Goal: Task Accomplishment & Management: Manage account settings

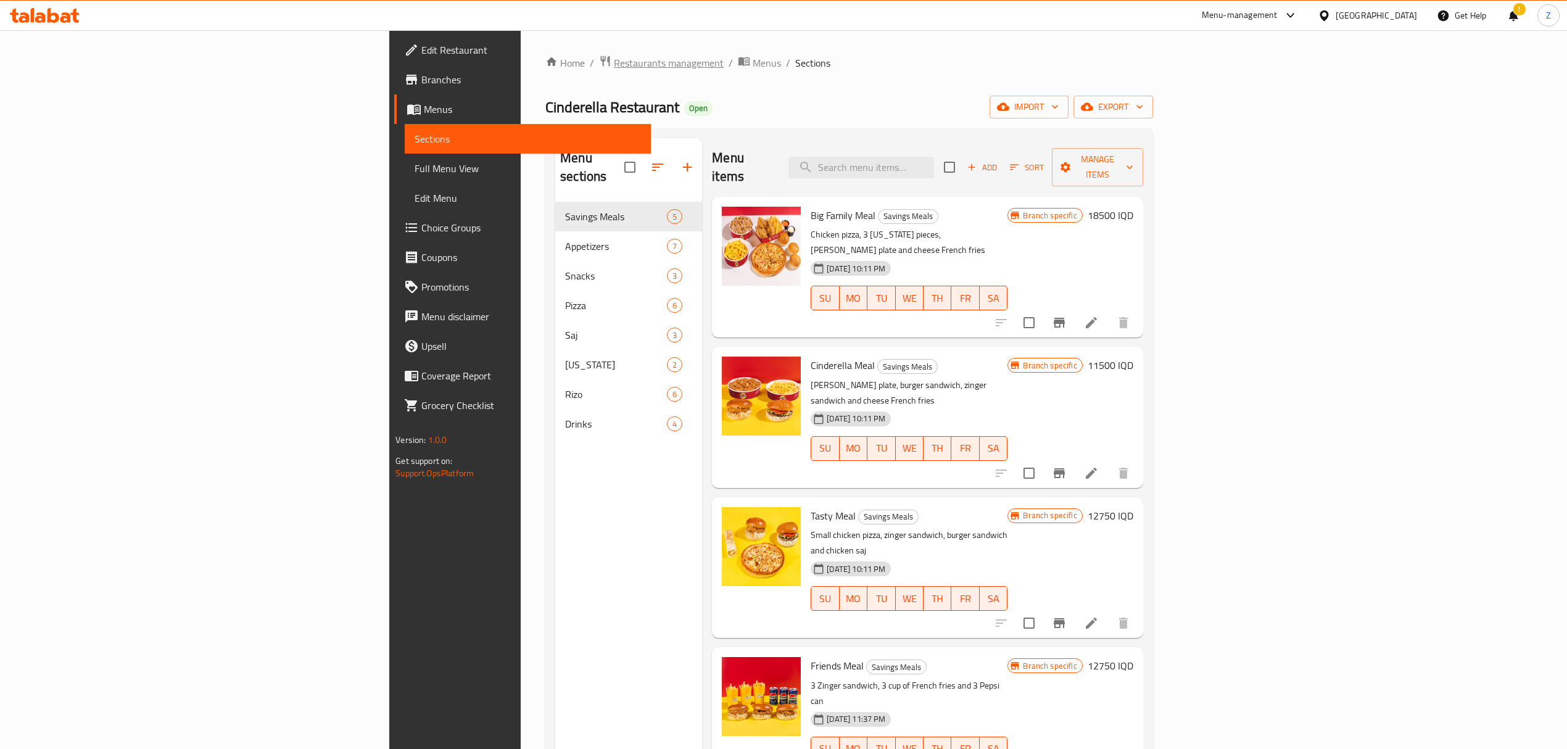
click at [614, 67] on span "Restaurants management" at bounding box center [669, 63] width 110 height 15
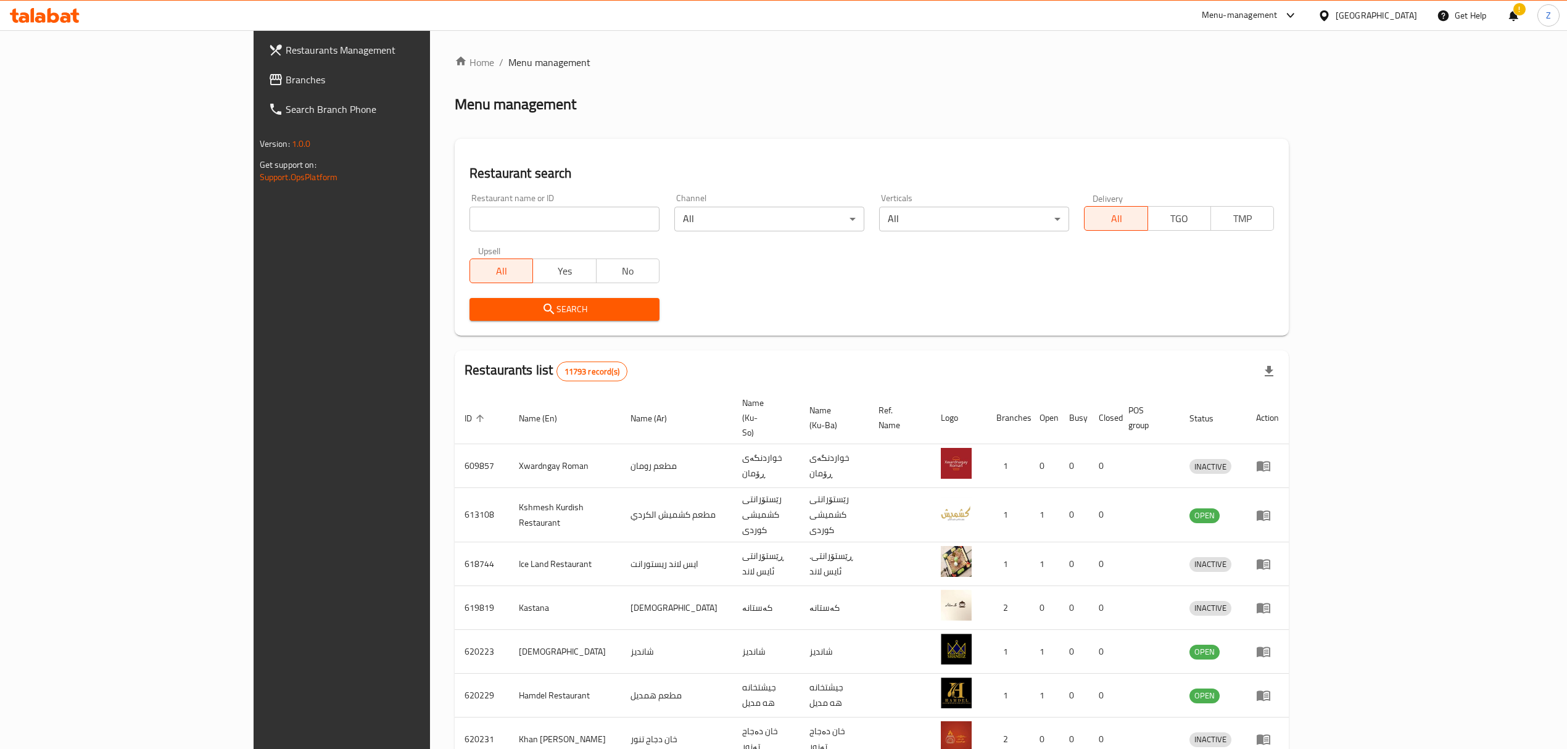
click at [470, 210] on input "search" at bounding box center [565, 219] width 190 height 25
click button "Search" at bounding box center [565, 309] width 190 height 23
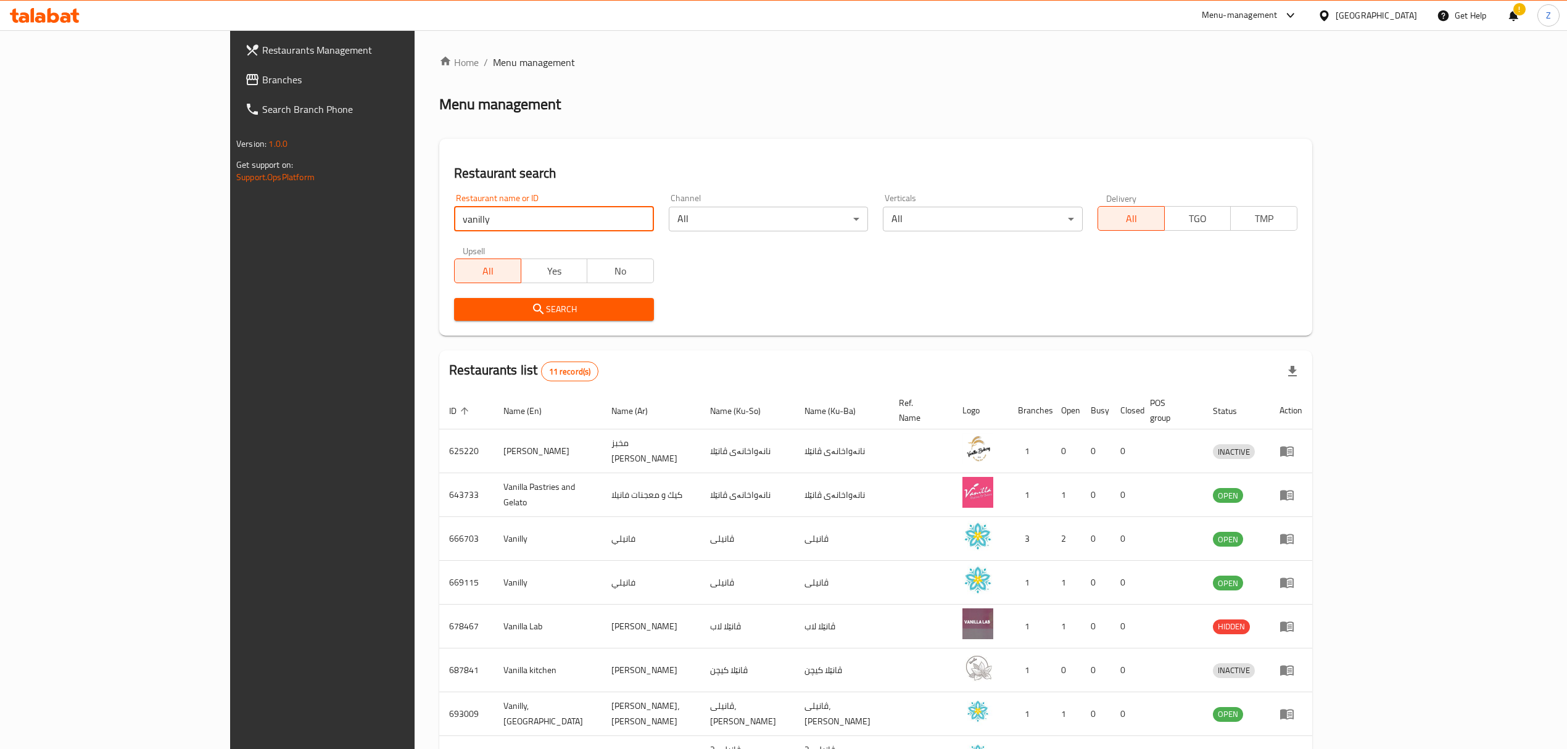
type input "vanilly"
click button "Search" at bounding box center [554, 309] width 200 height 23
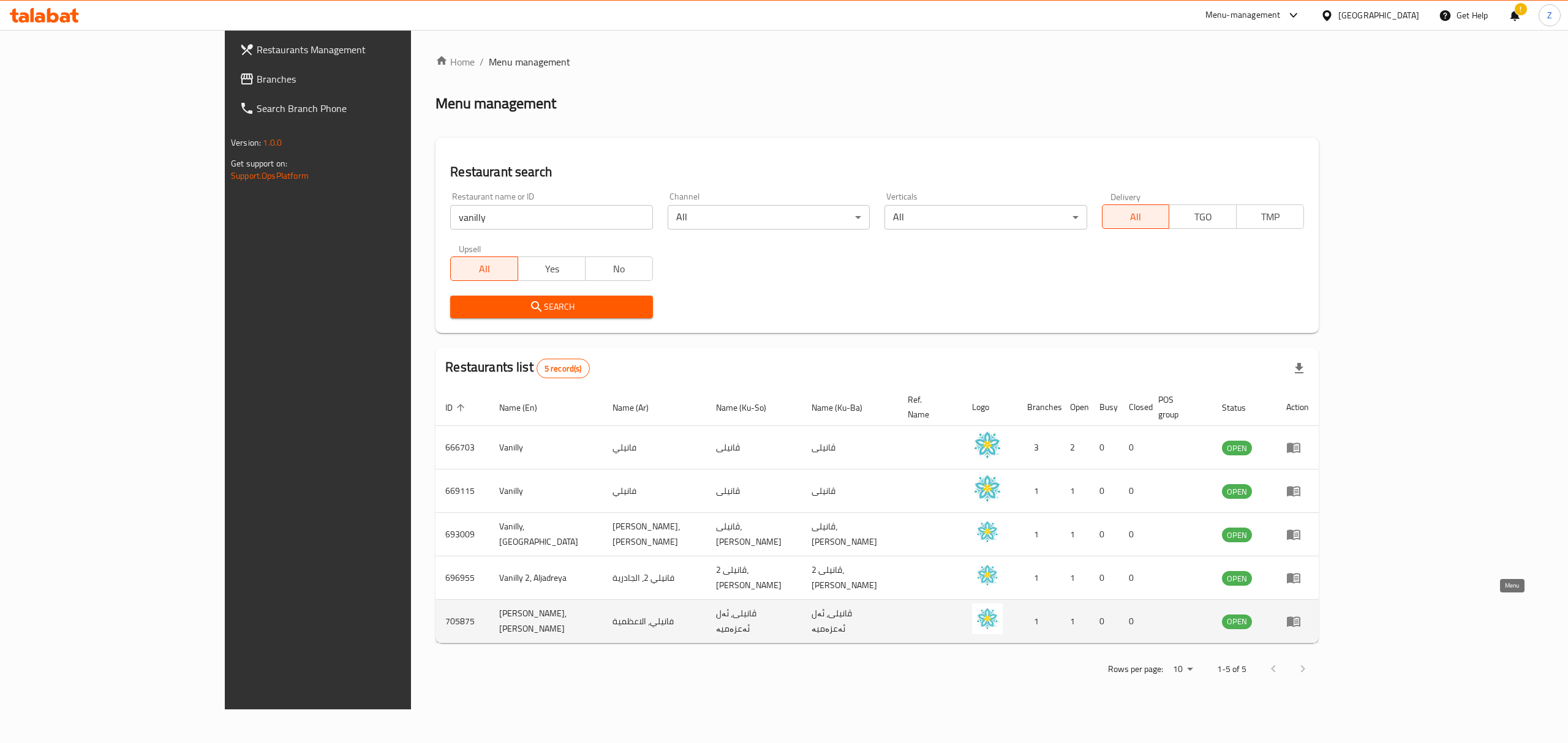
click at [1032, 515] on link "enhanced table" at bounding box center [1297, 621] width 23 height 15
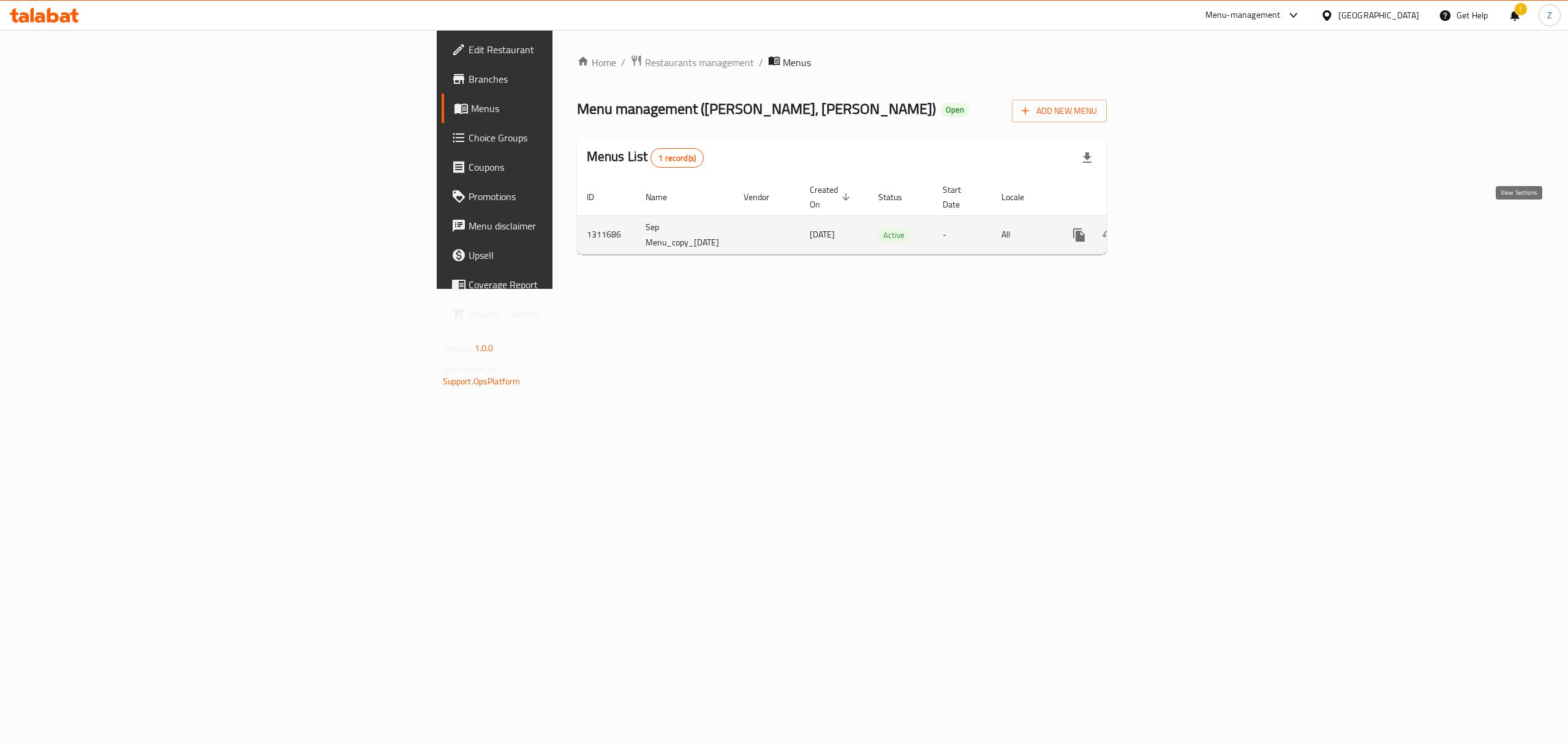
click at [1032, 228] on icon "enhanced table" at bounding box center [1167, 235] width 15 height 15
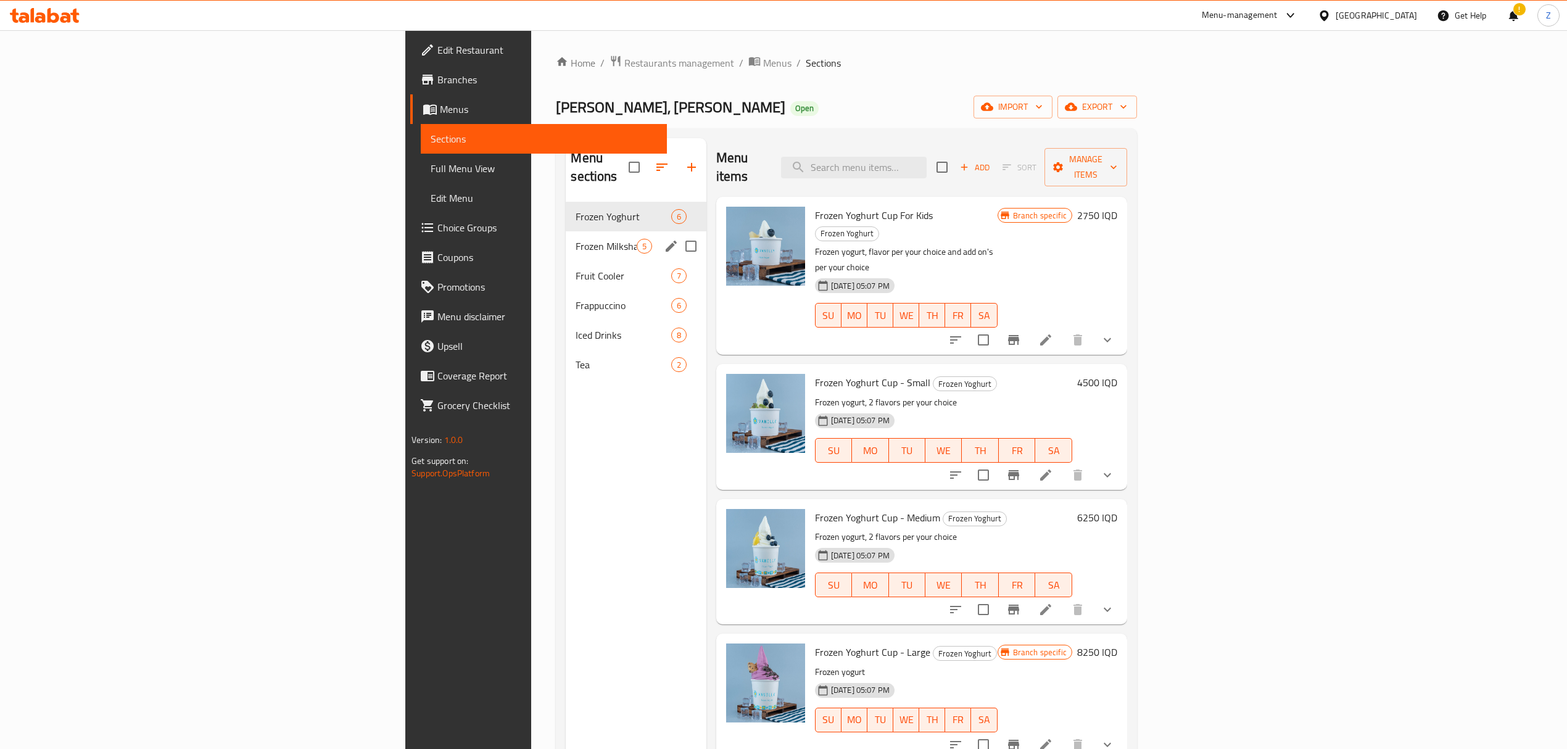
scroll to position [1, 0]
click at [576, 238] on span "Frozen Milkshake" at bounding box center [606, 245] width 60 height 15
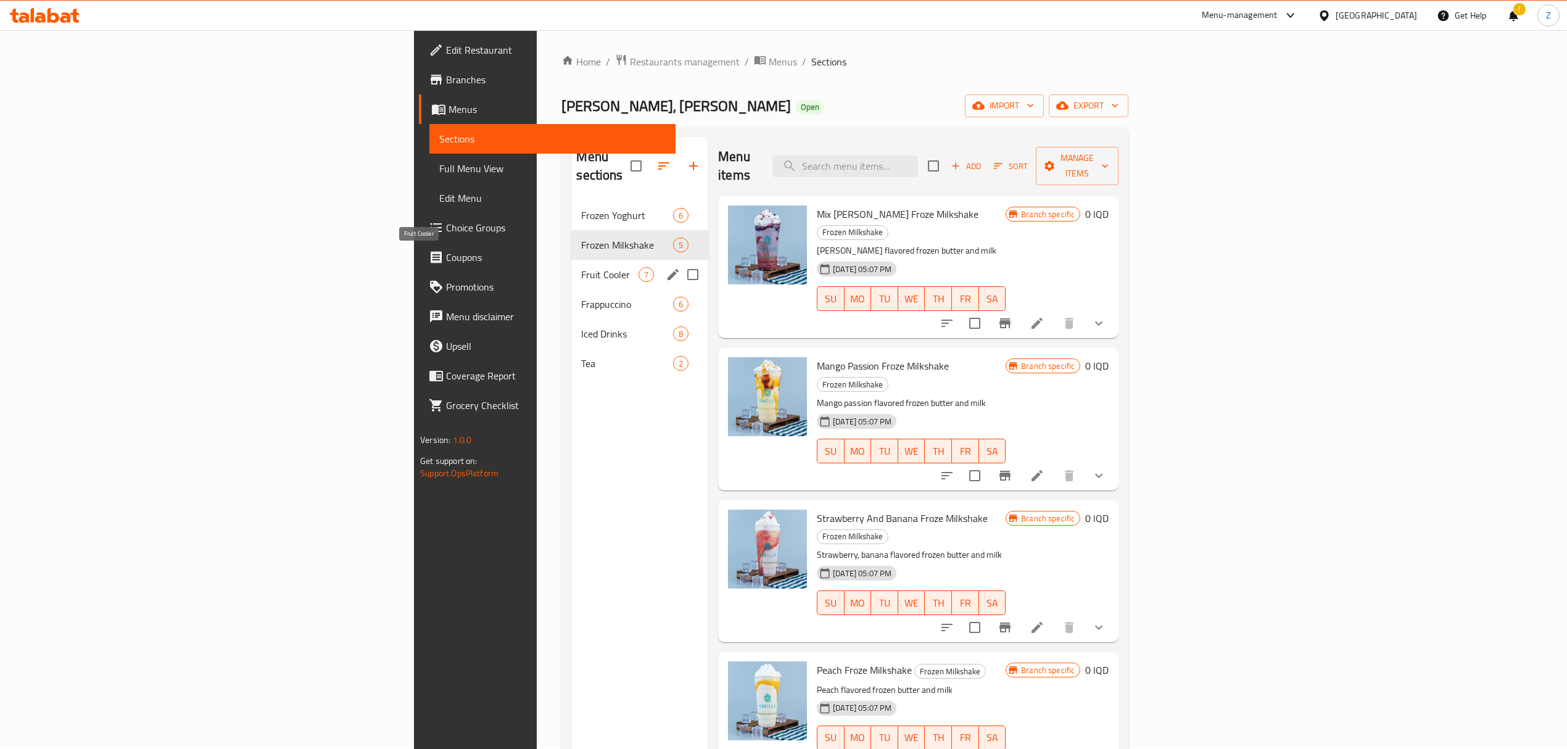
click at [581, 267] on span "Fruit Cooler" at bounding box center [609, 274] width 57 height 15
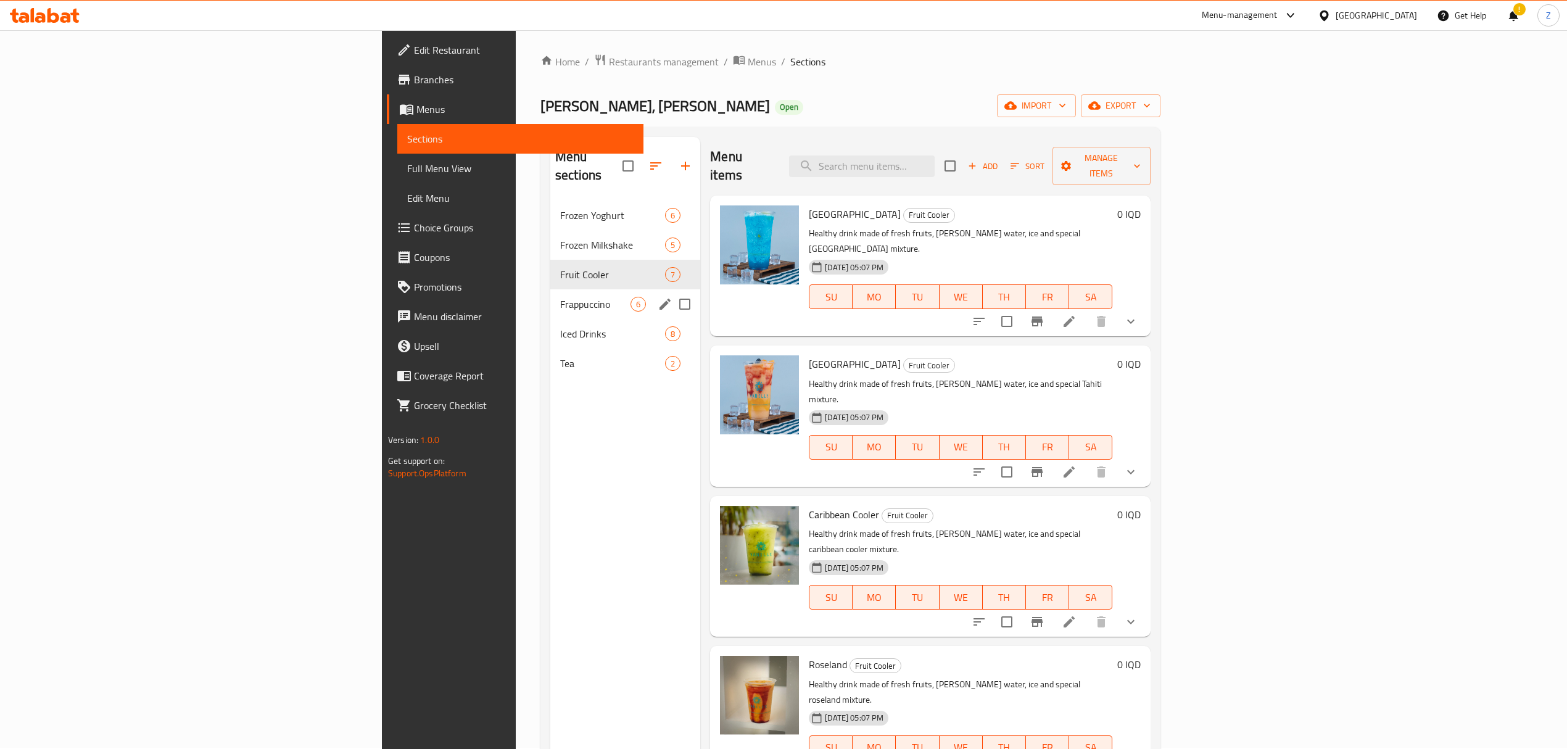
click at [550, 289] on div "Frappuccino 6" at bounding box center [625, 304] width 150 height 30
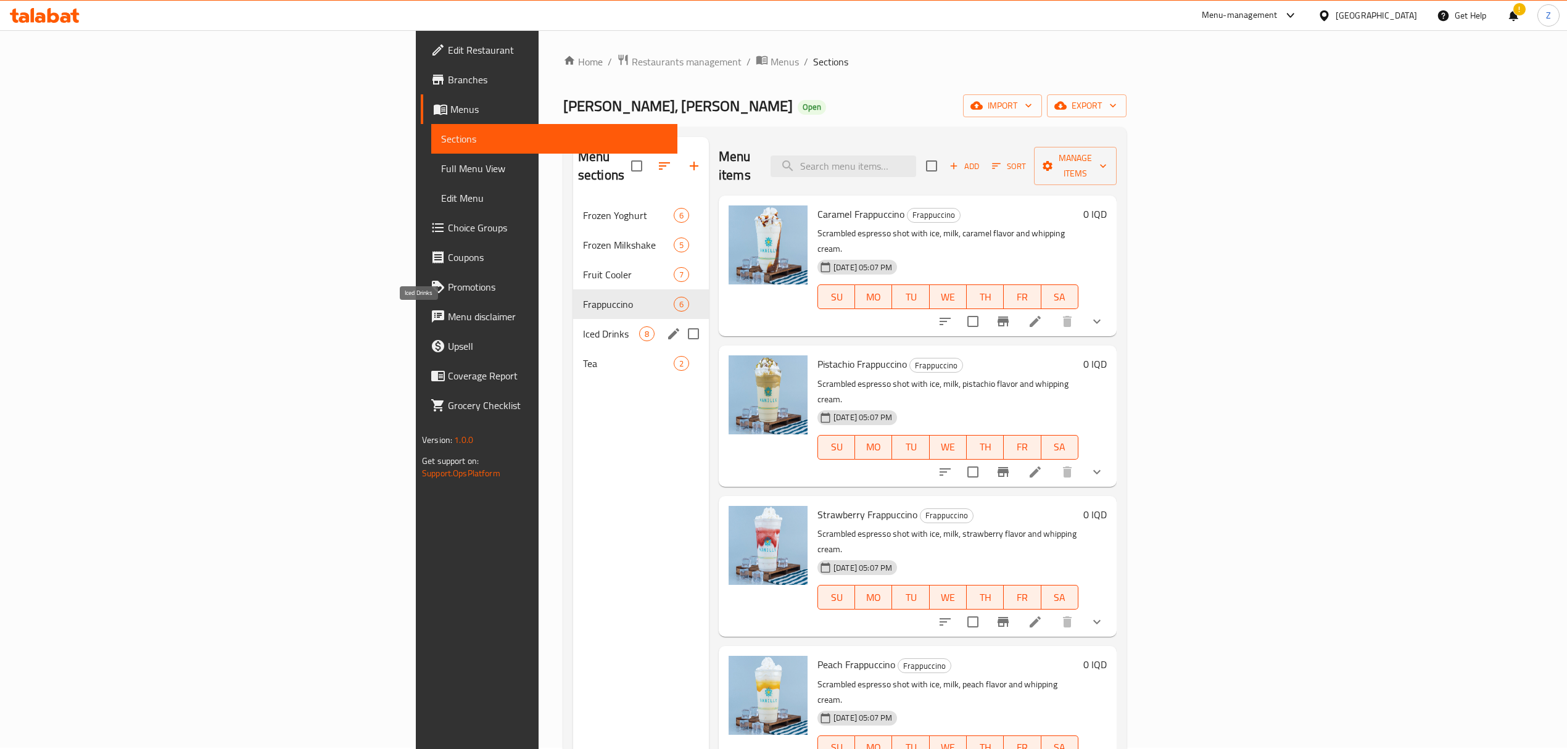
click at [583, 326] on span "Iced Drinks" at bounding box center [611, 333] width 56 height 15
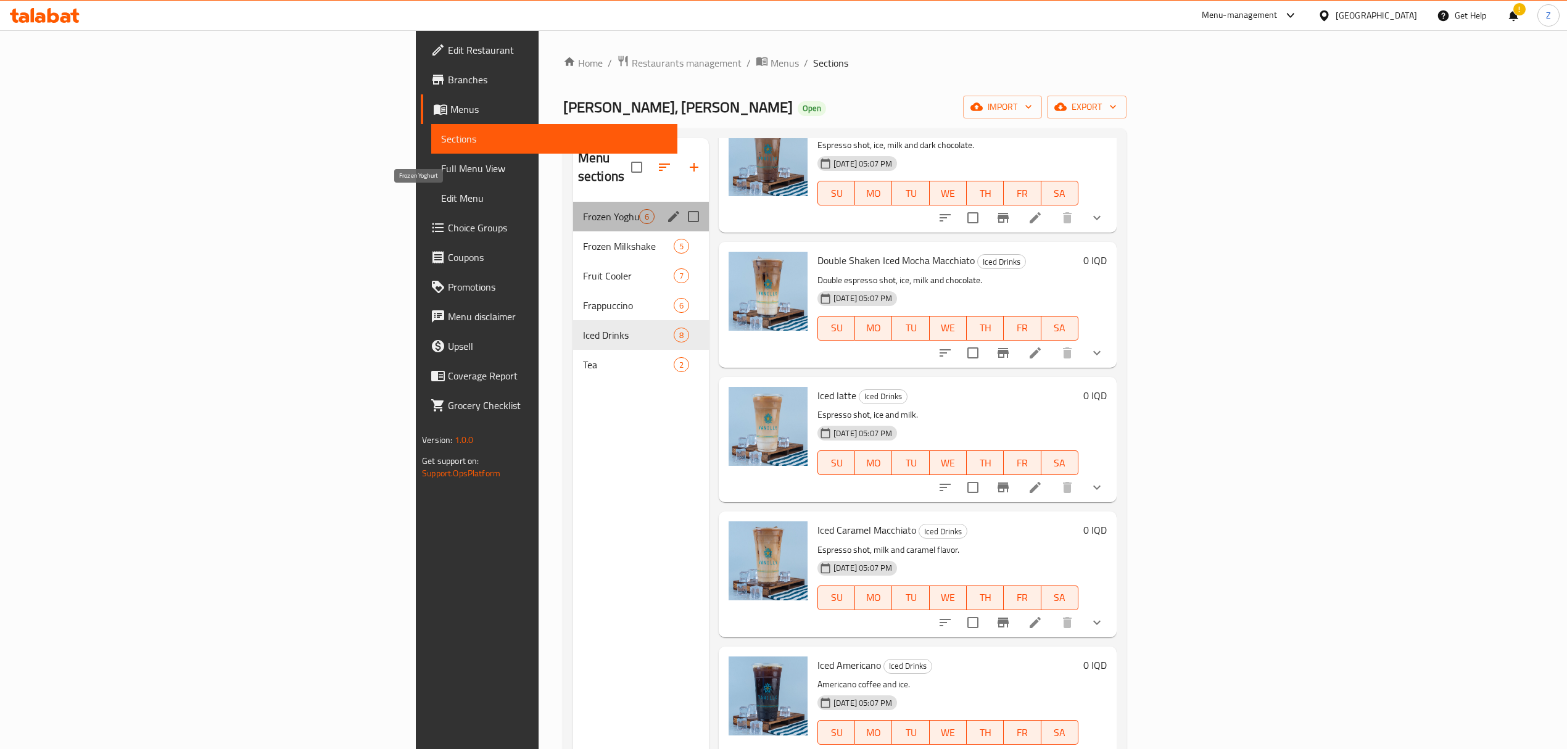
click at [583, 209] on span "Frozen Yoghurt" at bounding box center [611, 216] width 56 height 15
